Goal: Navigation & Orientation: Go to known website

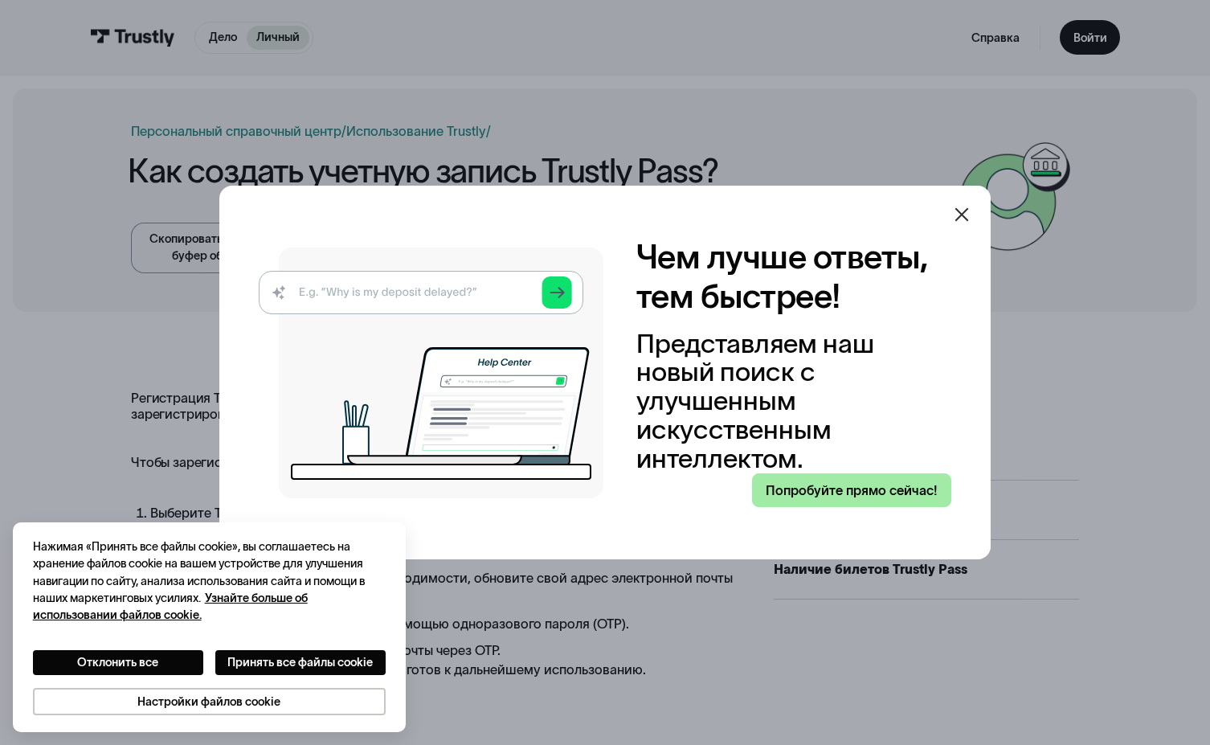
click at [847, 492] on link "Попробуйте прямо сейчас!" at bounding box center [852, 490] width 200 height 35
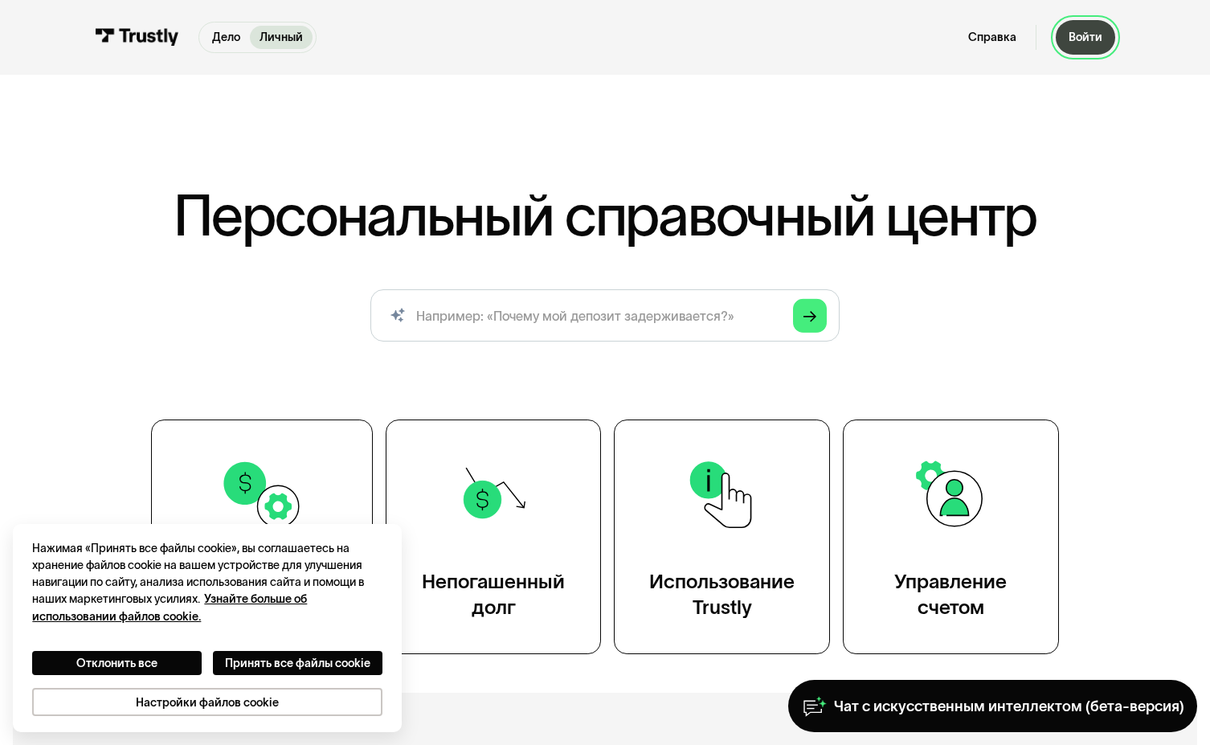
click at [1095, 37] on div "Войти" at bounding box center [1085, 37] width 34 height 14
